Goal: Task Accomplishment & Management: Manage account settings

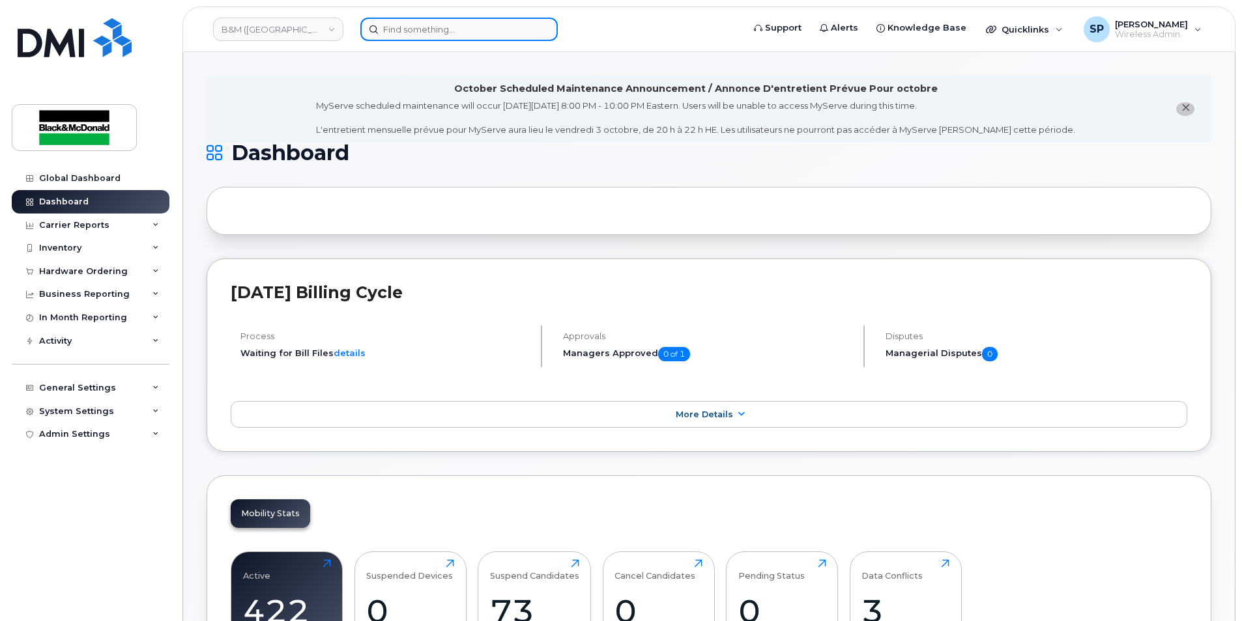
click at [406, 25] on input at bounding box center [458, 29] width 197 height 23
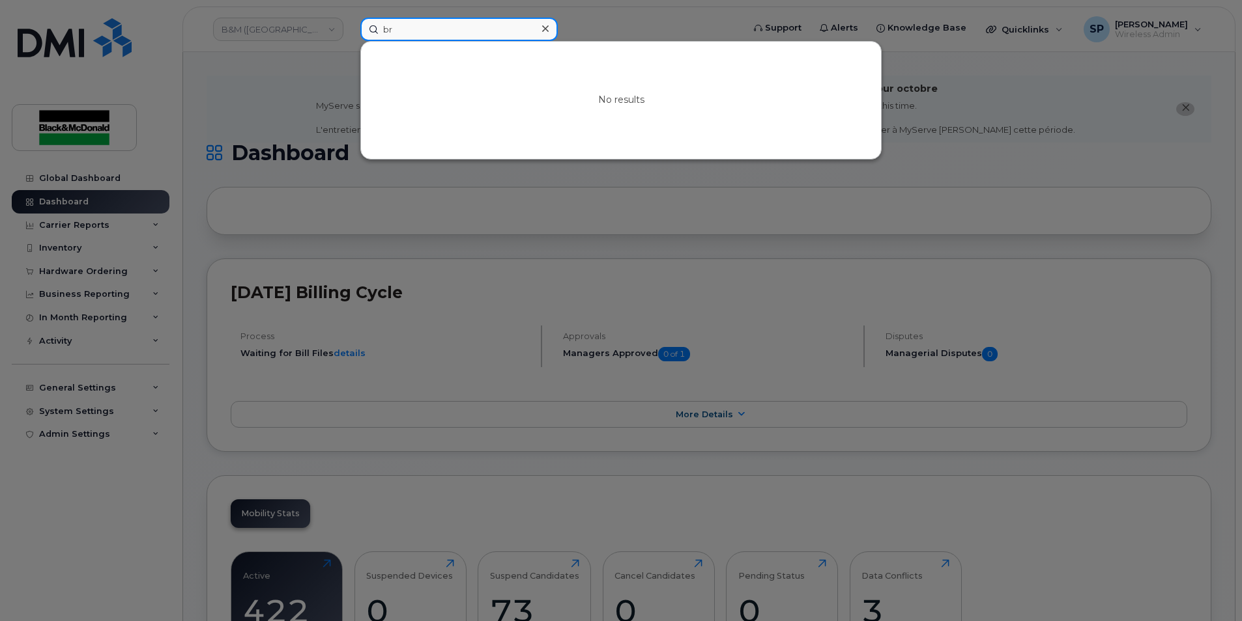
type input "b"
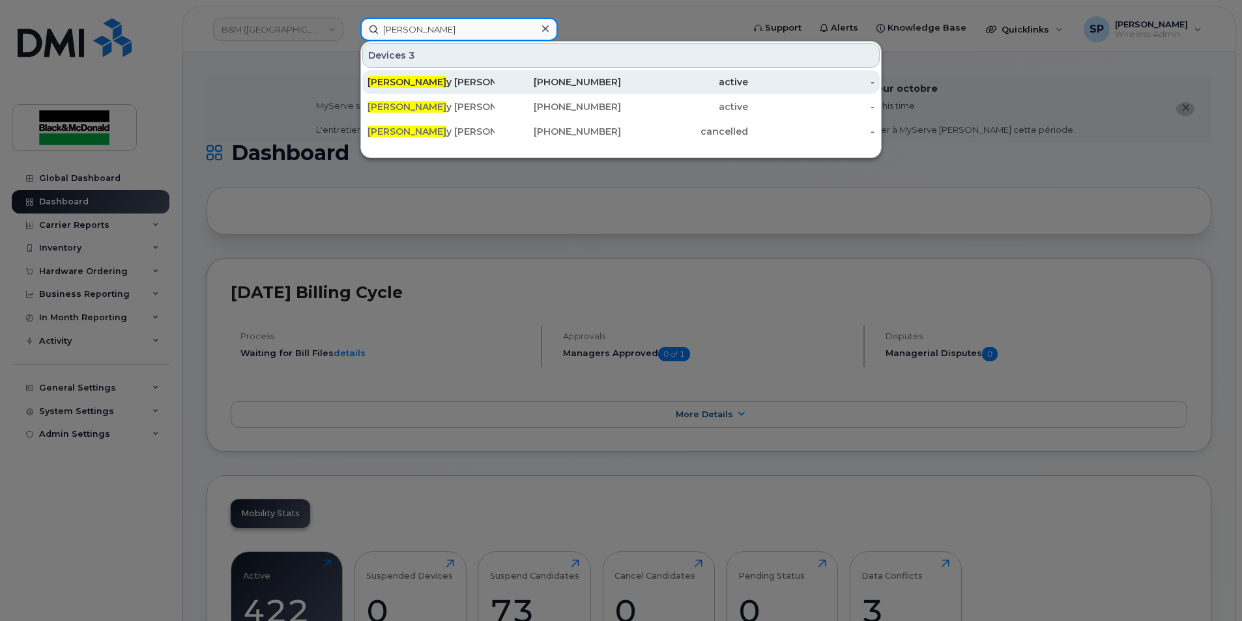
type input "bradle"
click at [451, 75] on div "Bradle y Nippard" at bounding box center [430, 81] width 127 height 23
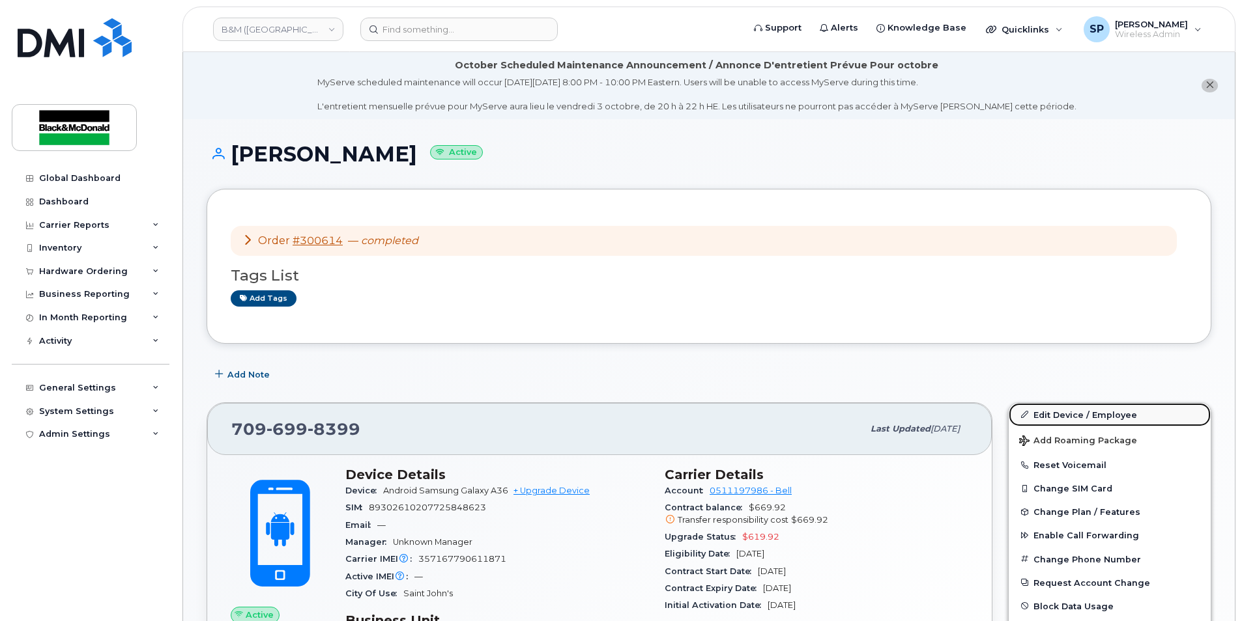
click at [1084, 416] on link "Edit Device / Employee" at bounding box center [1109, 414] width 202 height 23
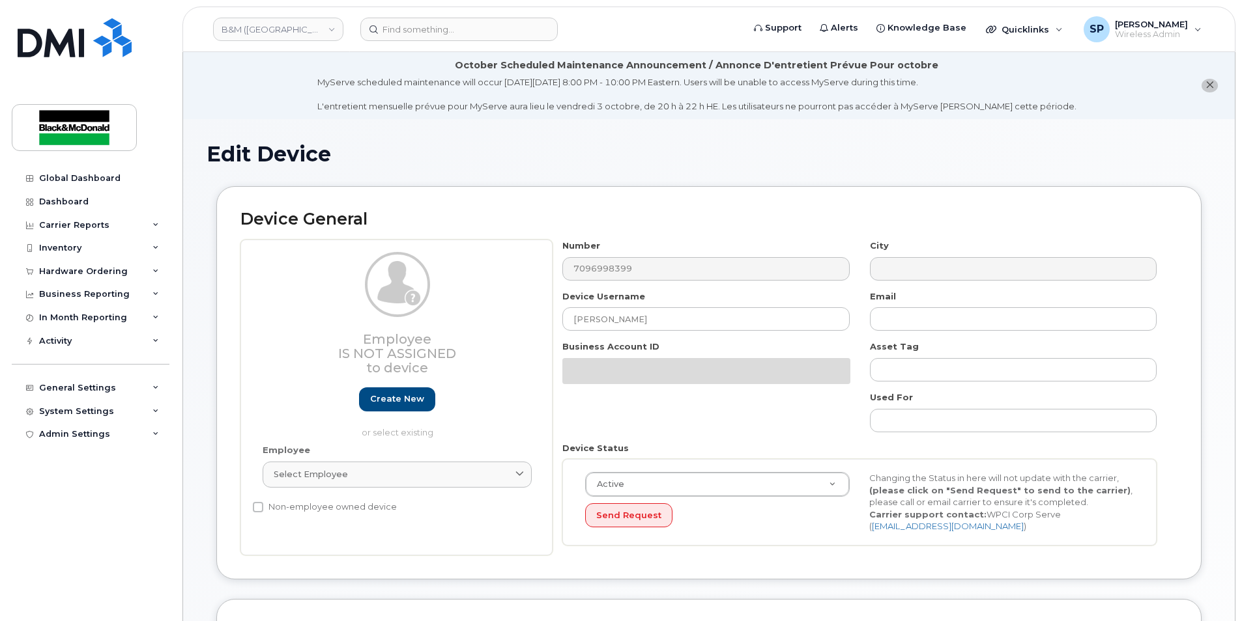
select select "91372"
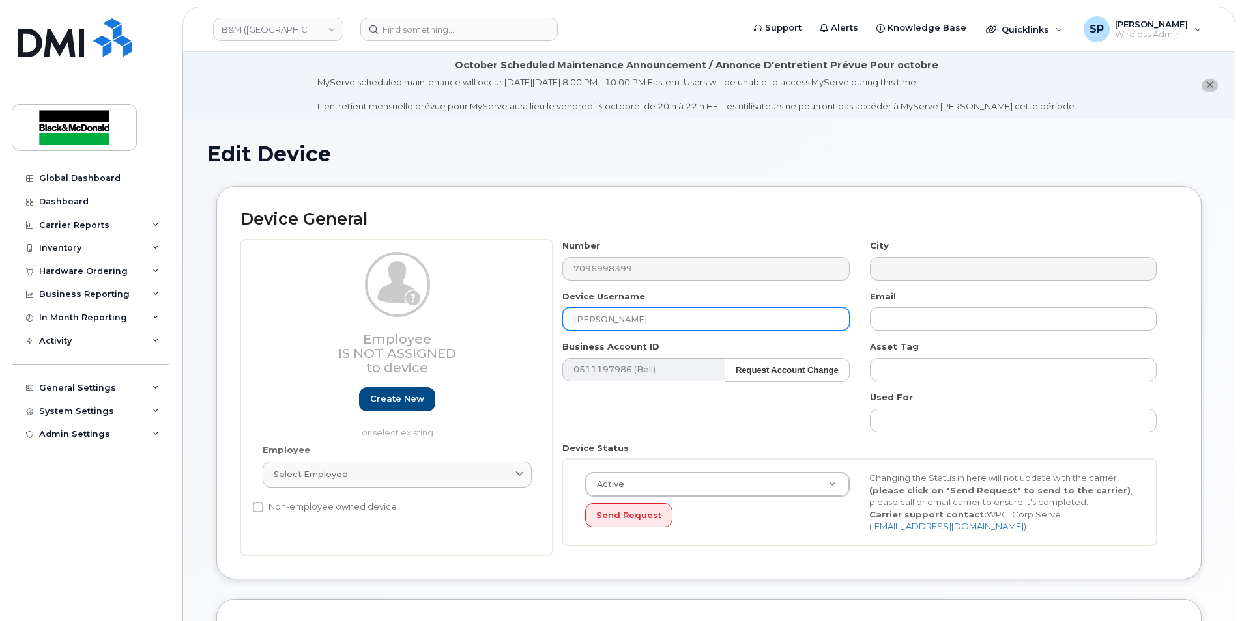
drag, startPoint x: 660, startPoint y: 319, endPoint x: 465, endPoint y: 344, distance: 196.4
click at [465, 344] on div "Employee Is not assigned to device Create new or select existing Employee Selec…" at bounding box center [708, 398] width 937 height 316
type input "S"
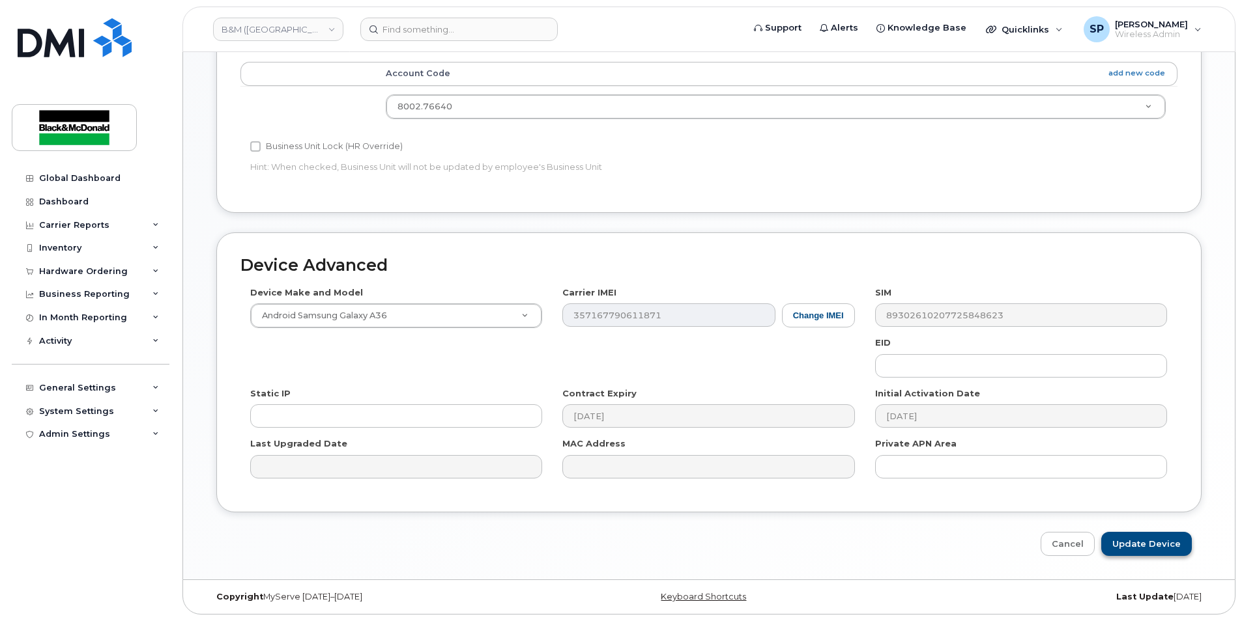
type input "[PERSON_NAME]"
drag, startPoint x: 1157, startPoint y: 550, endPoint x: 679, endPoint y: 539, distance: 478.2
click at [1157, 550] on input "Update Device" at bounding box center [1146, 544] width 91 height 24
type input "Saving..."
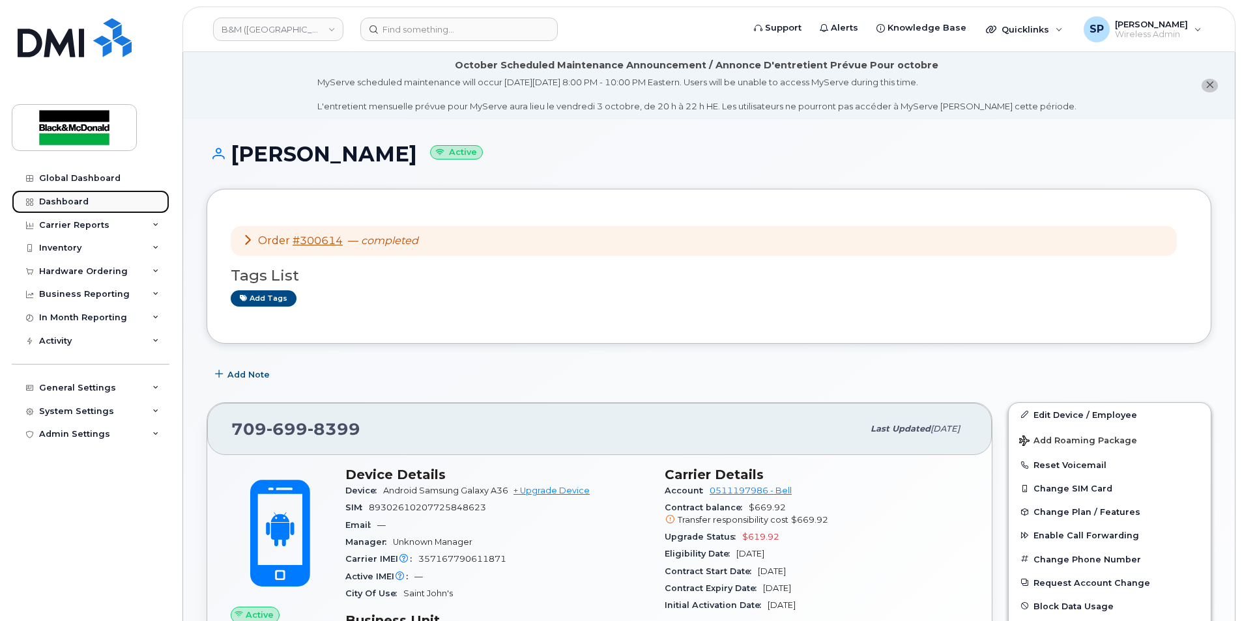
click at [63, 206] on div "Dashboard" at bounding box center [64, 202] width 50 height 10
